Goal: Task Accomplishment & Management: Complete application form

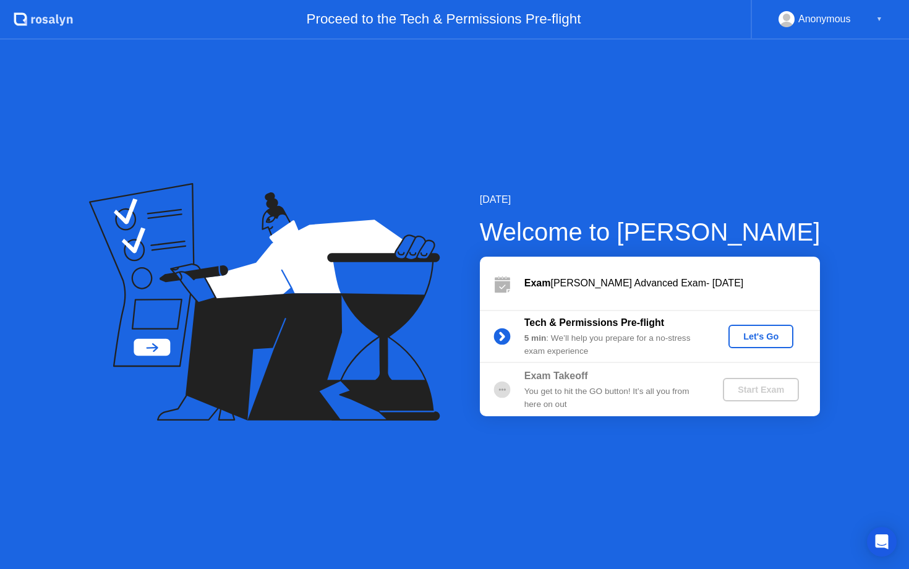
click at [742, 339] on div "Let's Go" at bounding box center [760, 336] width 55 height 10
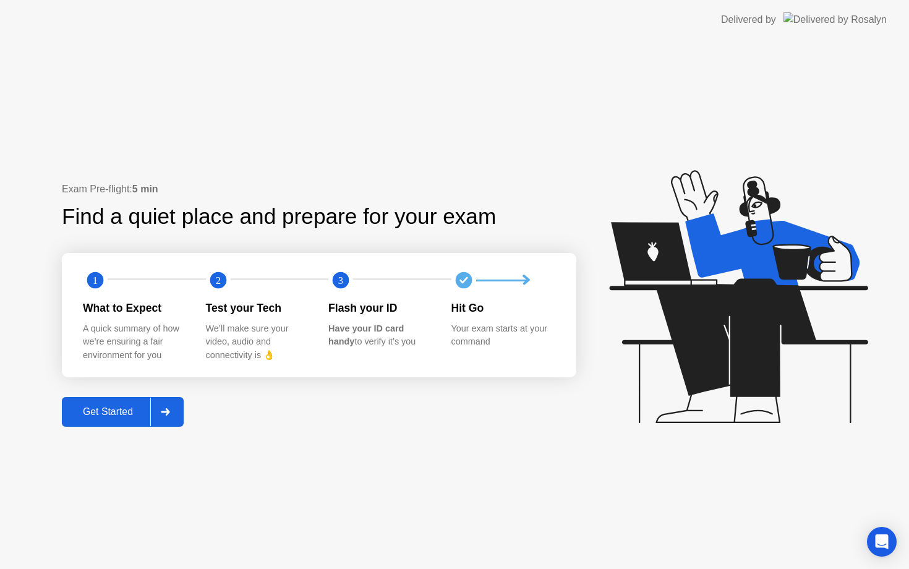
click at [169, 411] on icon at bounding box center [165, 411] width 9 height 7
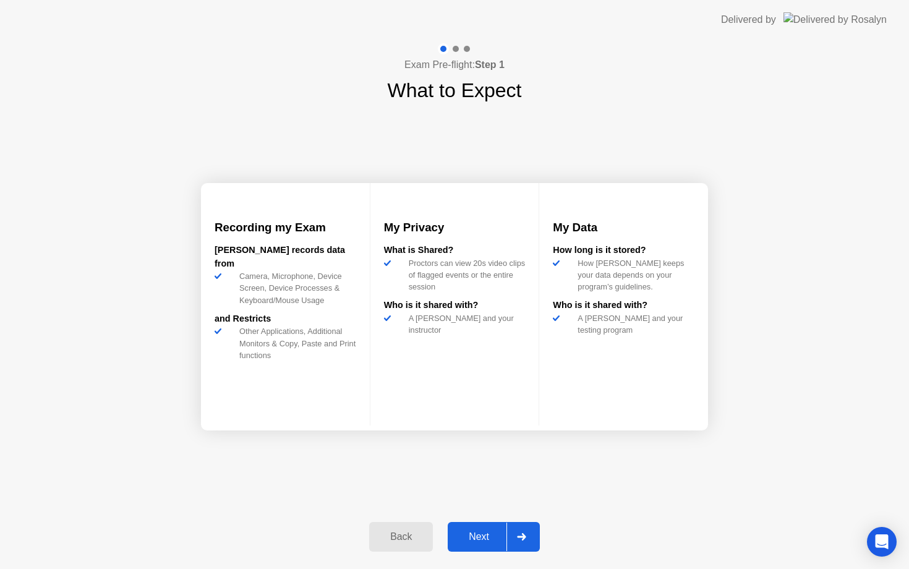
click at [474, 533] on div "Next" at bounding box center [478, 536] width 55 height 11
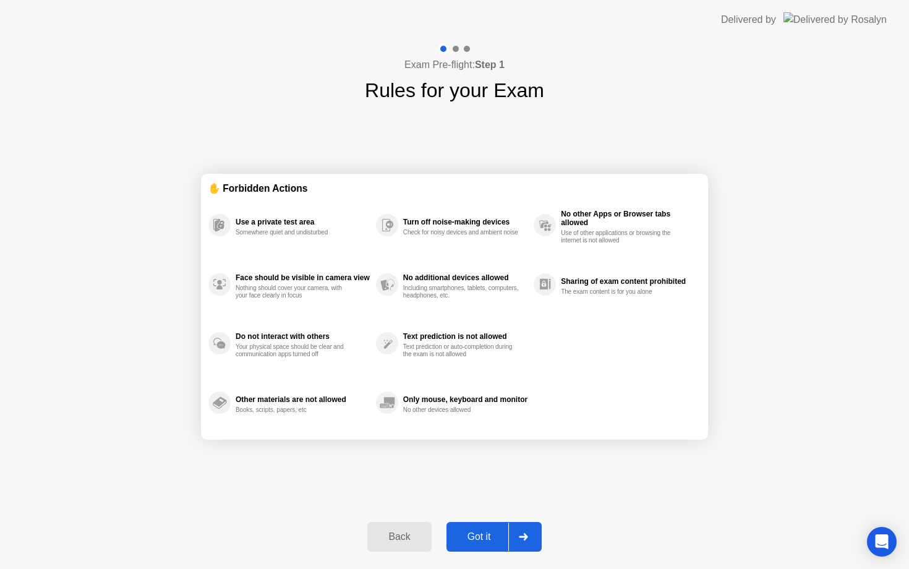
click at [522, 536] on icon at bounding box center [523, 536] width 9 height 7
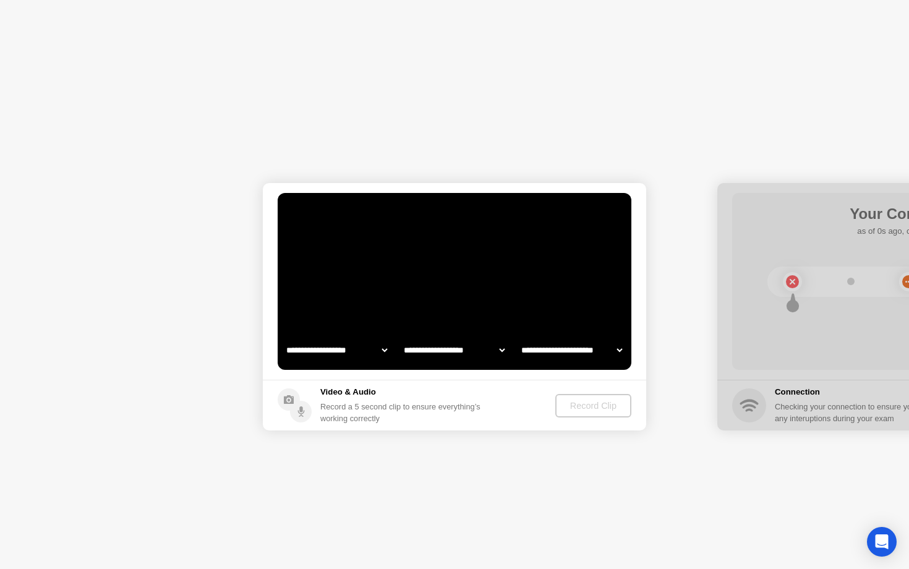
select select "**********"
select select "*******"
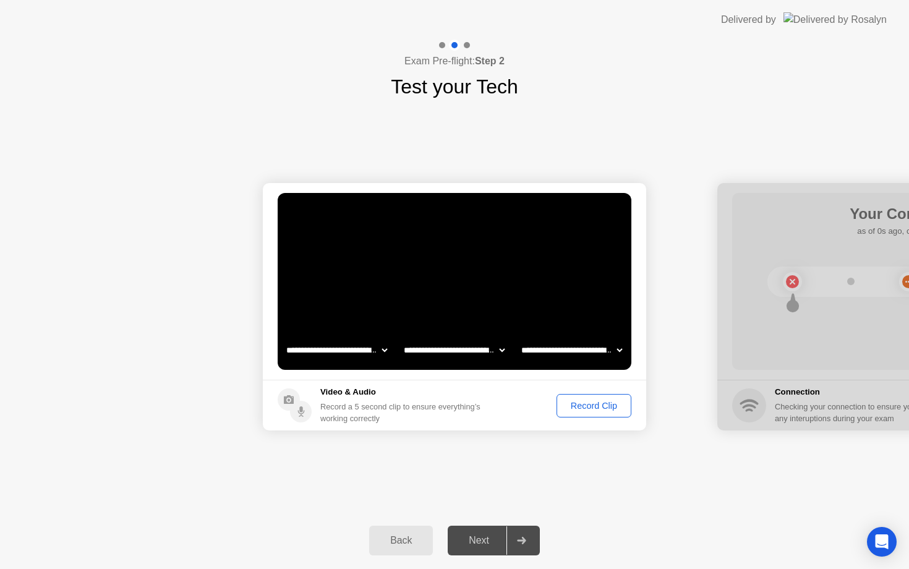
click at [595, 407] on div "Record Clip" at bounding box center [594, 406] width 66 height 10
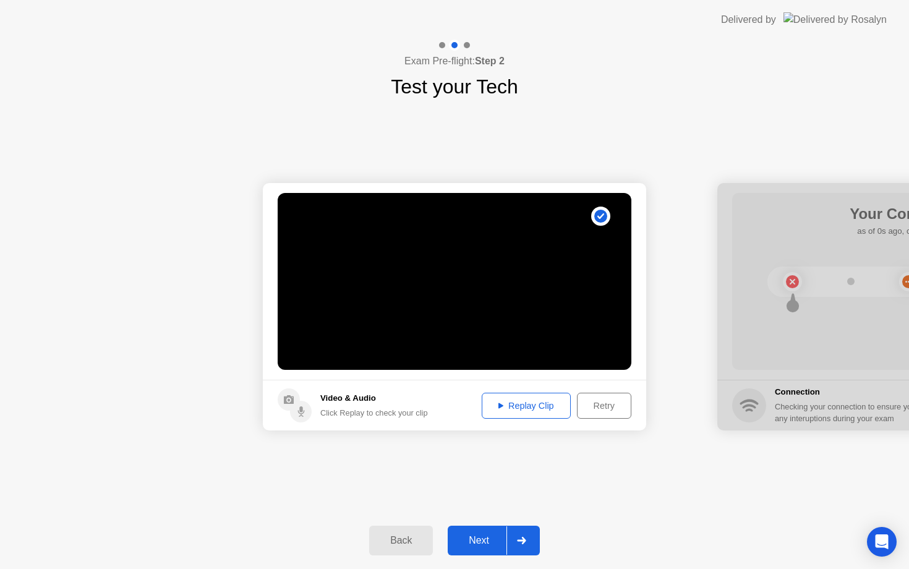
click at [513, 404] on div "Replay Clip" at bounding box center [526, 406] width 80 height 10
click at [482, 535] on div "Next" at bounding box center [478, 540] width 55 height 11
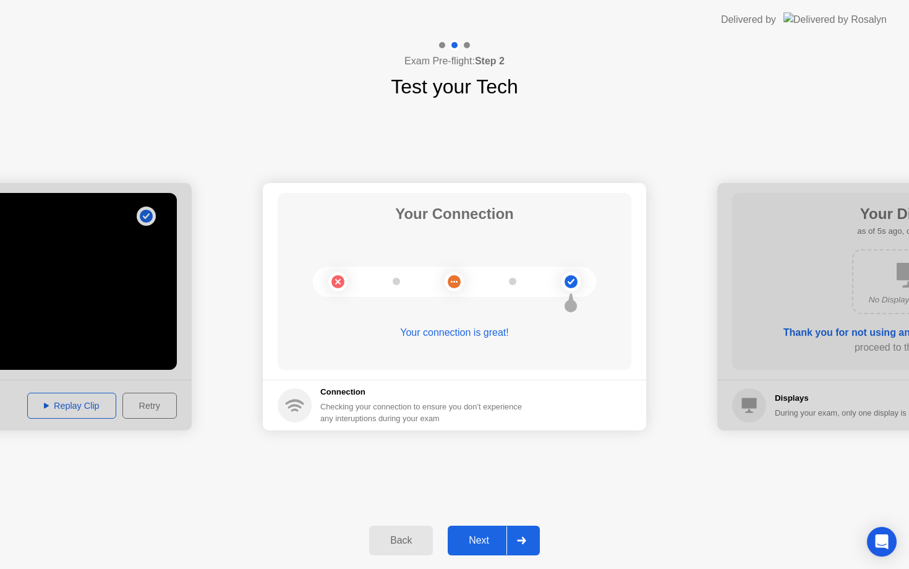
click at [494, 537] on div "Next" at bounding box center [478, 540] width 55 height 11
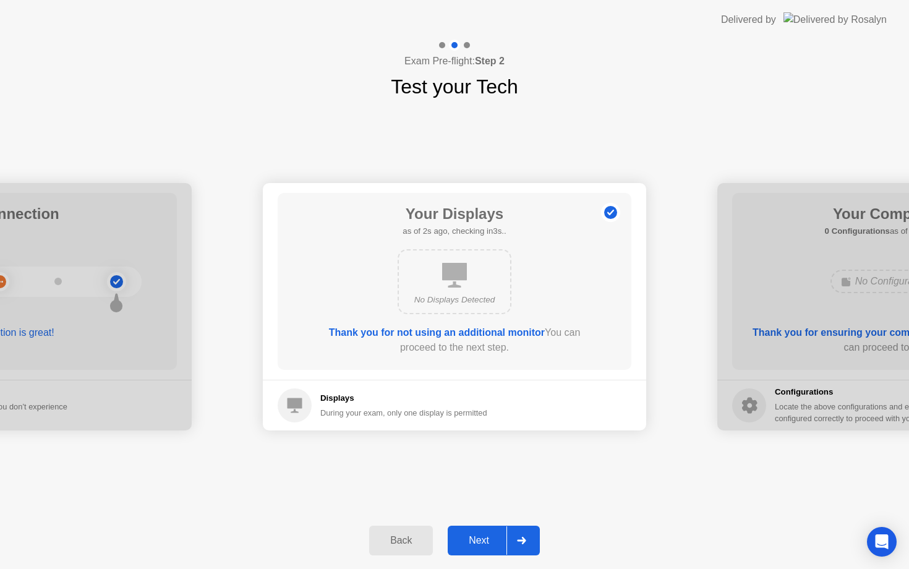
click at [501, 532] on button "Next" at bounding box center [494, 541] width 92 height 30
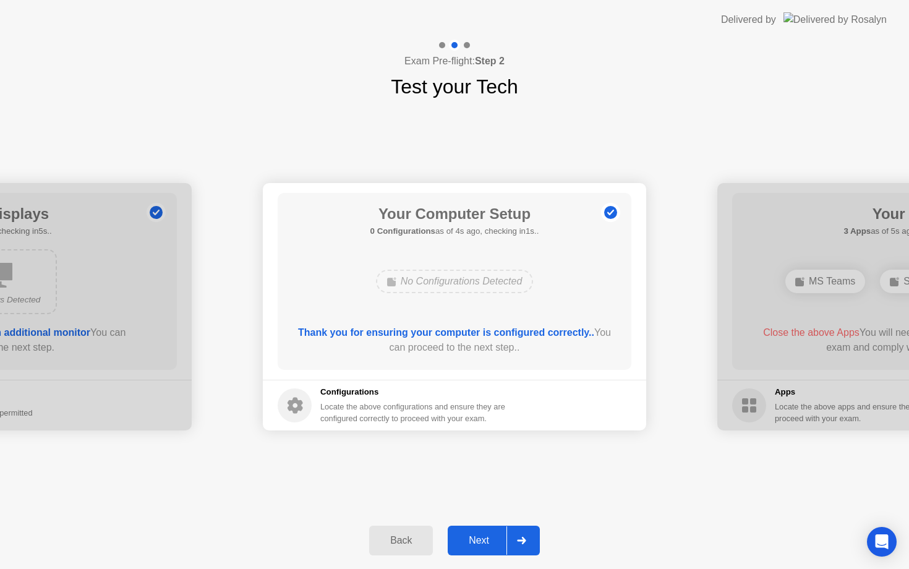
click at [482, 532] on button "Next" at bounding box center [494, 541] width 92 height 30
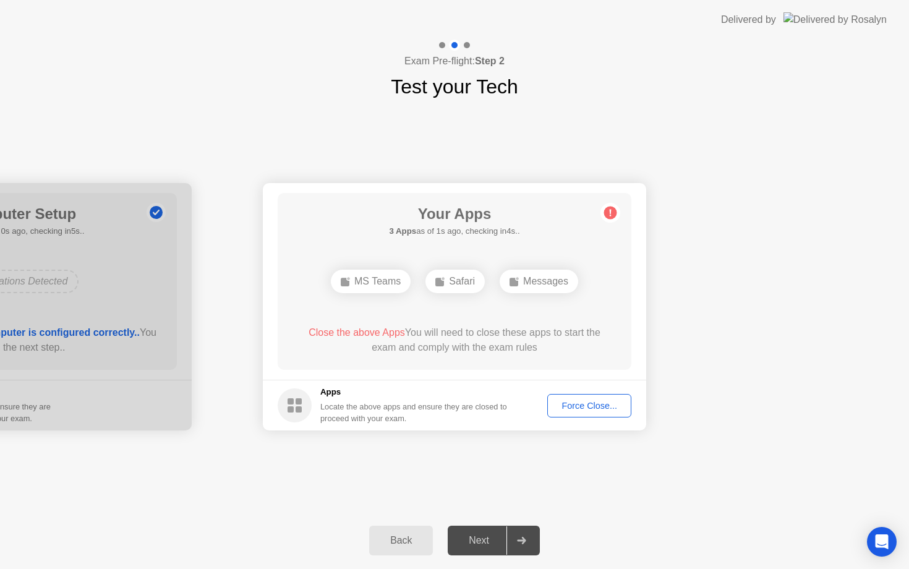
click at [371, 273] on div "MS Teams" at bounding box center [371, 281] width 80 height 23
click at [371, 279] on div "MS Teams" at bounding box center [371, 281] width 80 height 23
click at [572, 407] on div "Force Close..." at bounding box center [589, 406] width 75 height 10
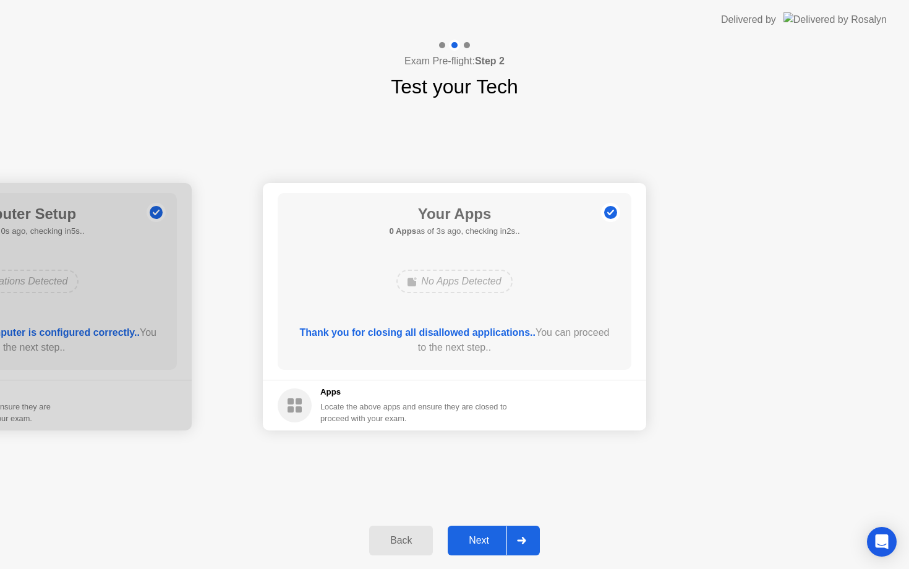
click at [469, 532] on button "Next" at bounding box center [494, 541] width 92 height 30
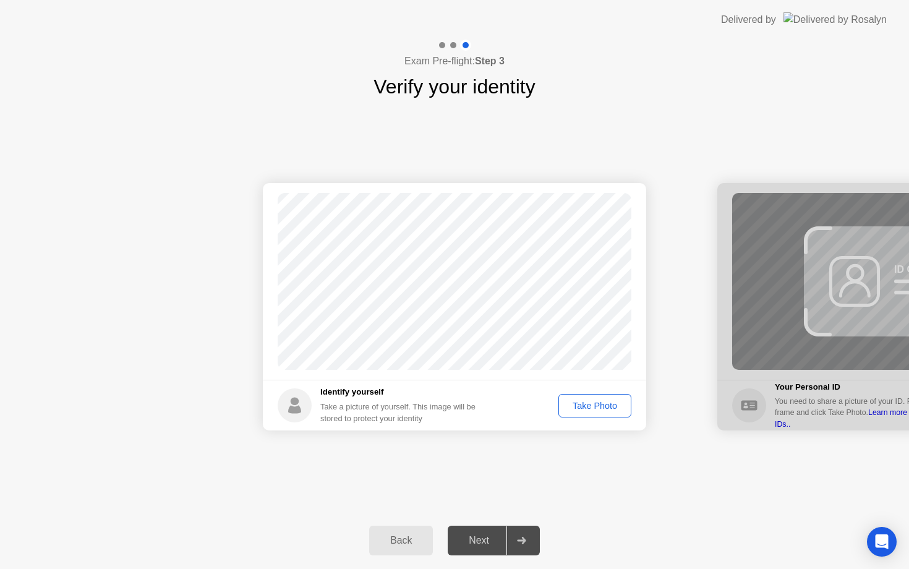
click at [605, 407] on div "Take Photo" at bounding box center [595, 406] width 64 height 10
click at [586, 410] on div "Retake" at bounding box center [603, 406] width 48 height 10
click at [587, 407] on div "Take Photo" at bounding box center [595, 406] width 64 height 10
click at [597, 403] on div "Retake" at bounding box center [603, 406] width 48 height 10
click at [597, 403] on div "Take Photo" at bounding box center [595, 406] width 64 height 10
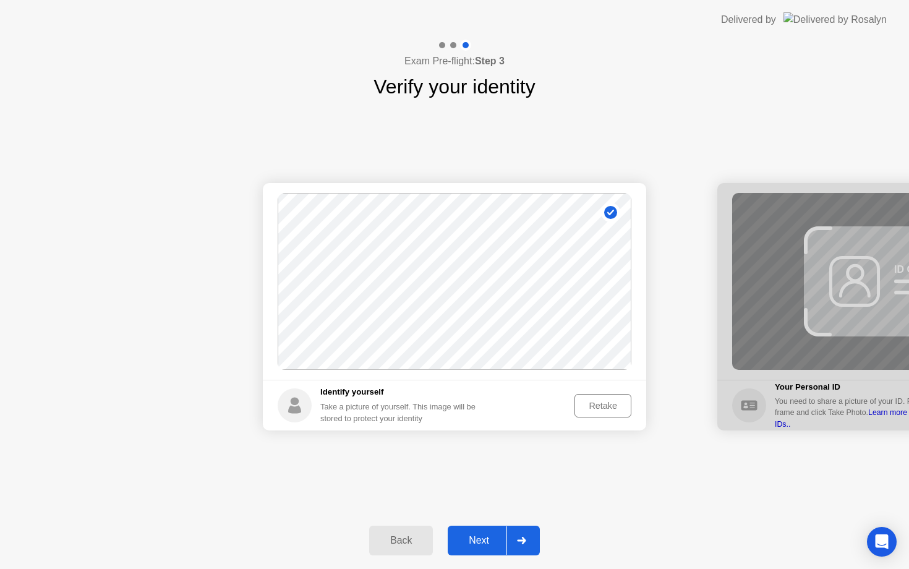
click at [477, 548] on button "Next" at bounding box center [494, 541] width 92 height 30
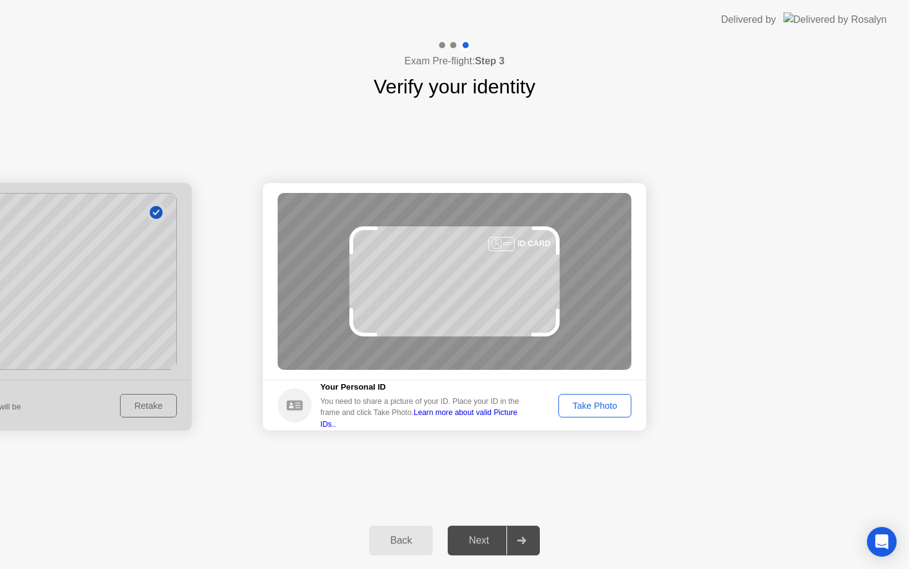
click at [608, 411] on div "Take Photo" at bounding box center [595, 406] width 64 height 10
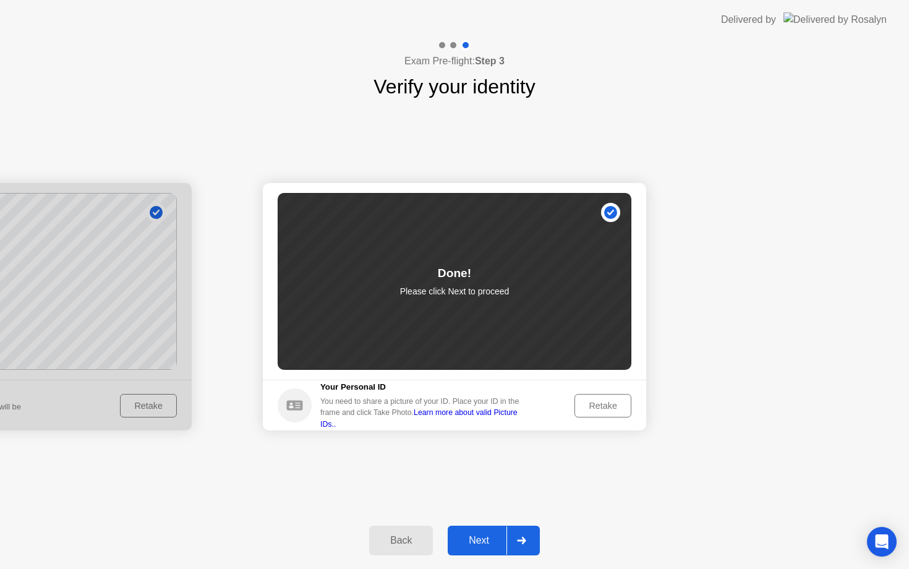
click at [586, 278] on div "Done! Please click Next to proceed" at bounding box center [455, 281] width 354 height 177
click at [494, 541] on div "Next" at bounding box center [478, 540] width 55 height 11
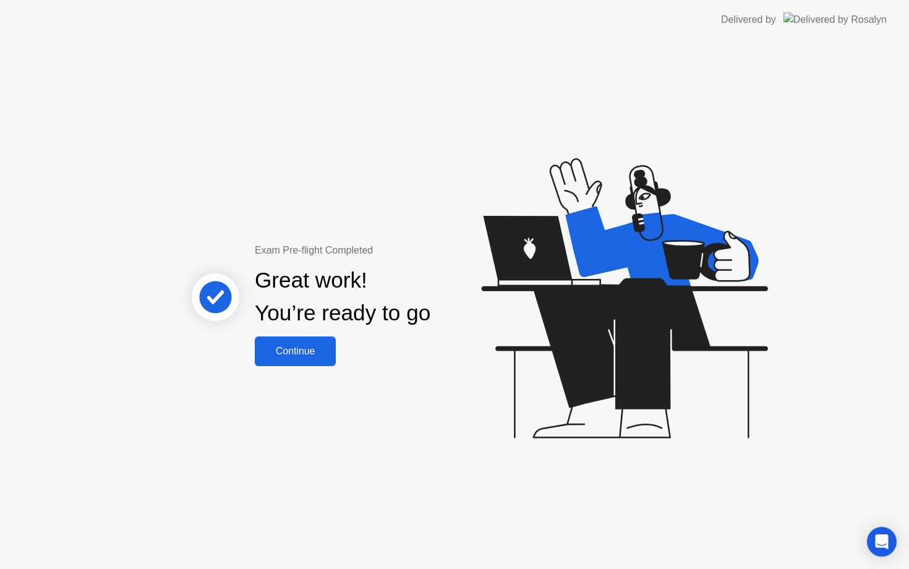
click at [328, 352] on div "Continue" at bounding box center [295, 351] width 74 height 11
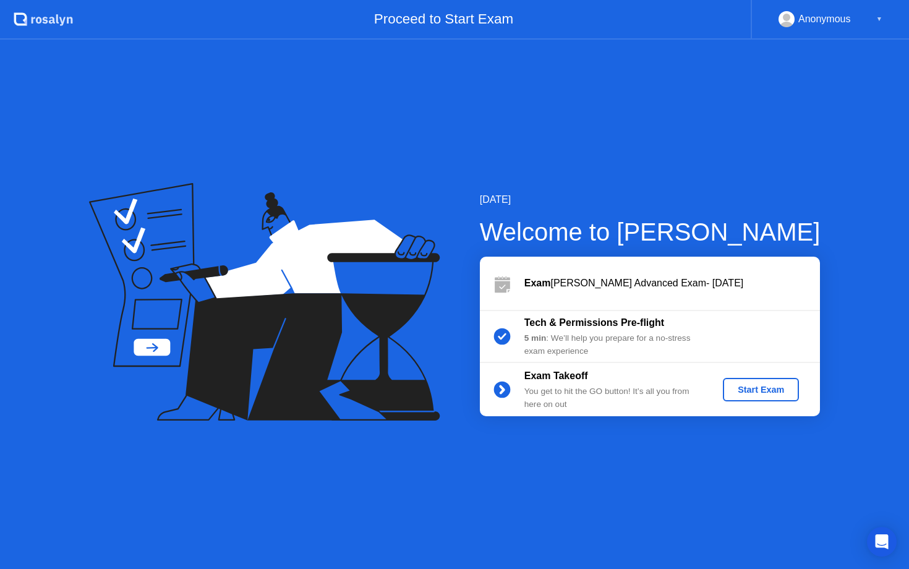
click at [755, 391] on div "Start Exam" at bounding box center [761, 390] width 66 height 10
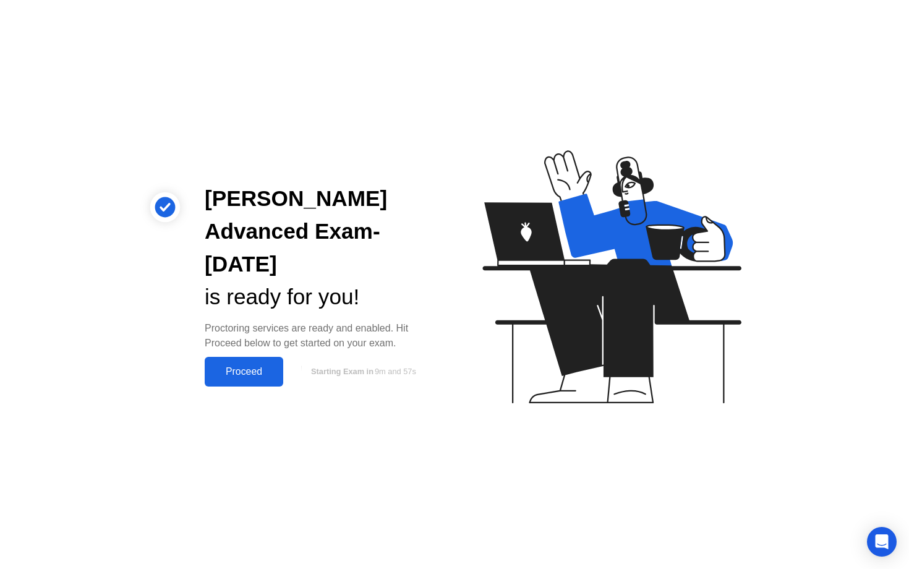
click at [262, 376] on div "Proceed" at bounding box center [243, 371] width 71 height 11
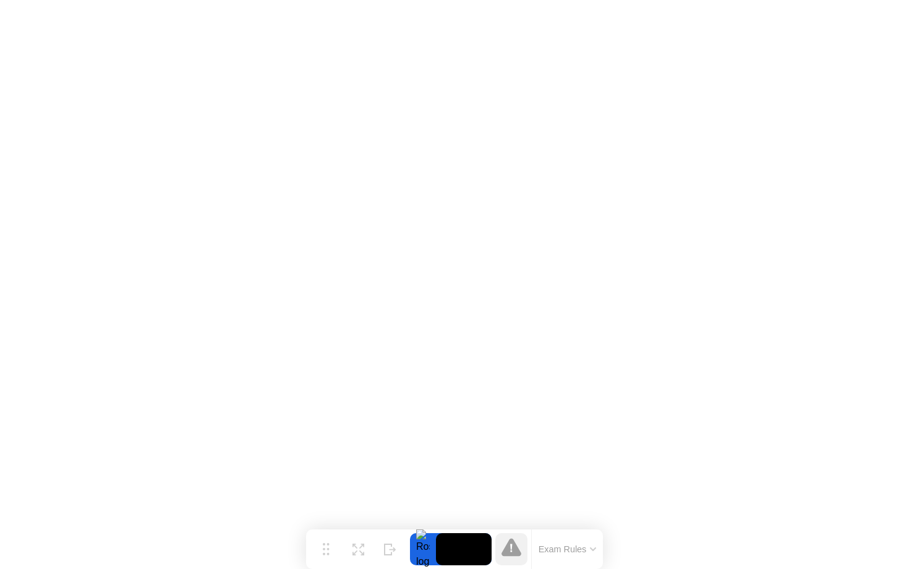
click at [584, 550] on button "Exam Rules" at bounding box center [568, 548] width 66 height 11
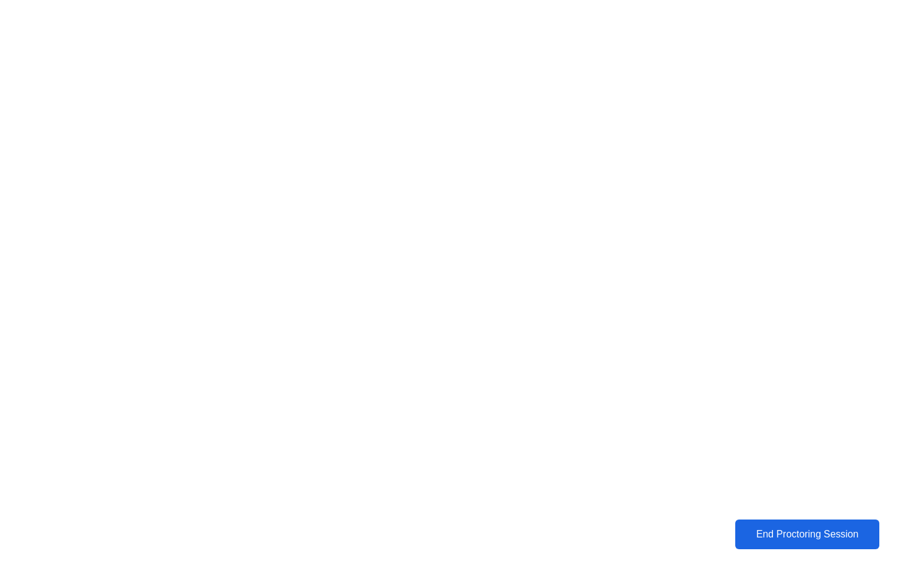
click at [784, 536] on div "End Proctoring Session" at bounding box center [806, 534] width 137 height 11
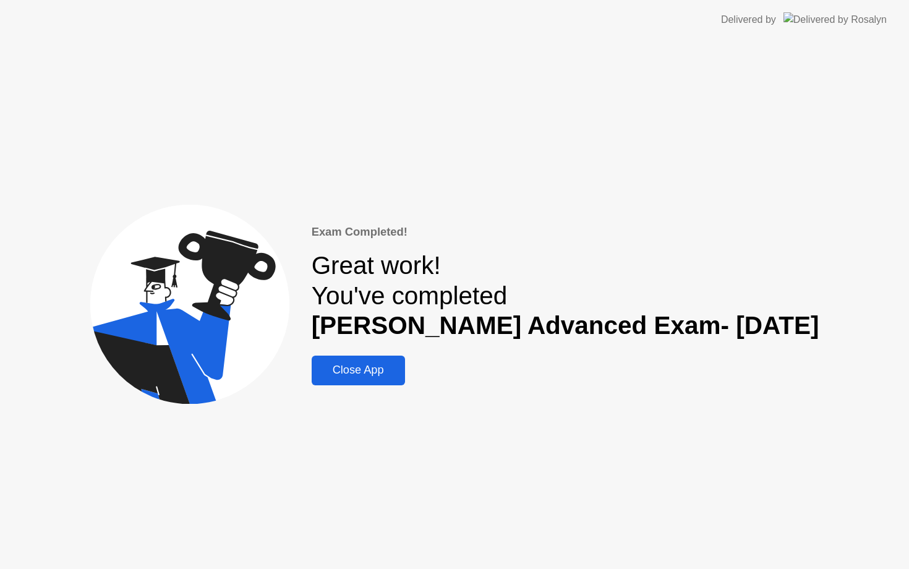
click at [390, 373] on div "Close App" at bounding box center [358, 370] width 86 height 13
